Goal: Information Seeking & Learning: Learn about a topic

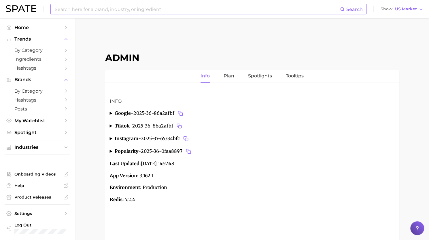
click at [129, 10] on input at bounding box center [197, 9] width 286 height 10
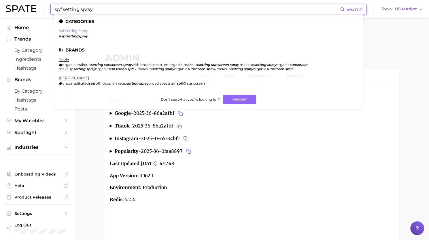
type input "spf setting spray"
click at [70, 30] on link "spf setting spray" at bounding box center [73, 31] width 29 height 4
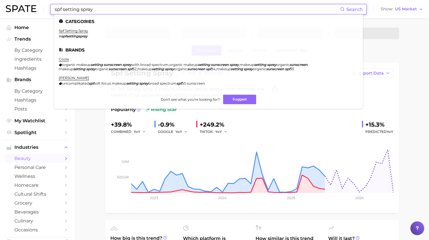
drag, startPoint x: 102, startPoint y: 8, endPoint x: 42, endPoint y: 10, distance: 59.9
click at [42, 10] on div "spf setting spray Search Categories spf setting spray # spfsettingspray Brands …" at bounding box center [214, 9] width 417 height 18
